Goal: Navigation & Orientation: Find specific page/section

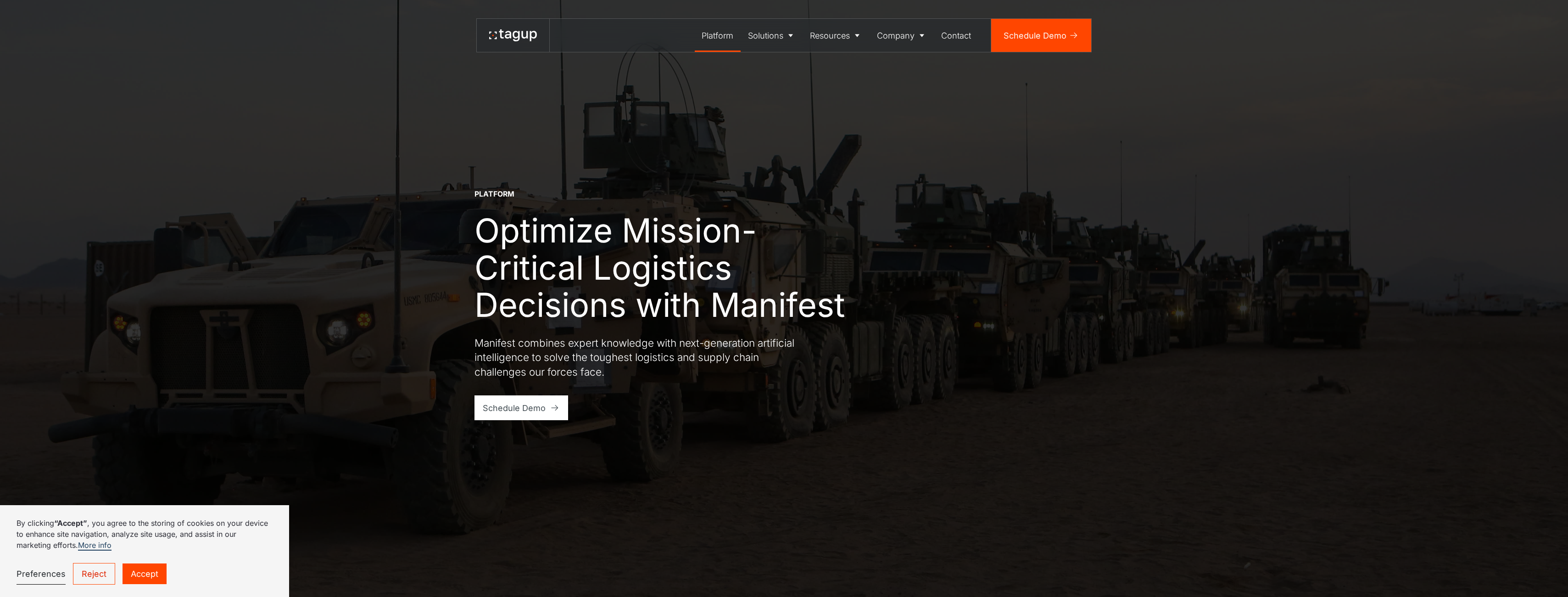
click at [501, 36] on icon at bounding box center [501, 33] width 5 height 9
